Goal: Task Accomplishment & Management: Complete application form

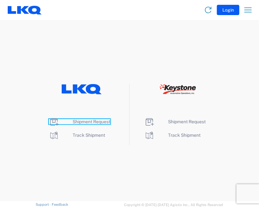
click at [98, 123] on span "Shipment Request" at bounding box center [92, 121] width 38 height 5
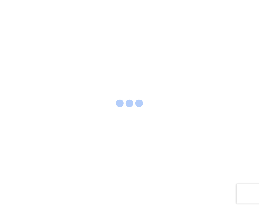
select select "FULL"
select select "LBS"
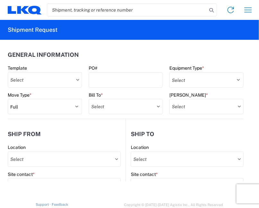
click at [105, 11] on input "search" at bounding box center [126, 10] width 159 height 12
paste input "56500049"
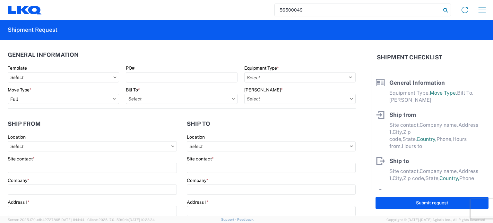
type input "56500049"
click at [258, 10] on icon at bounding box center [445, 10] width 9 height 9
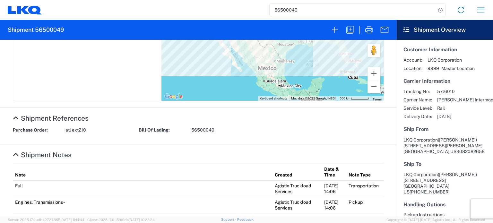
scroll to position [32, 0]
